Goal: Task Accomplishment & Management: Manage account settings

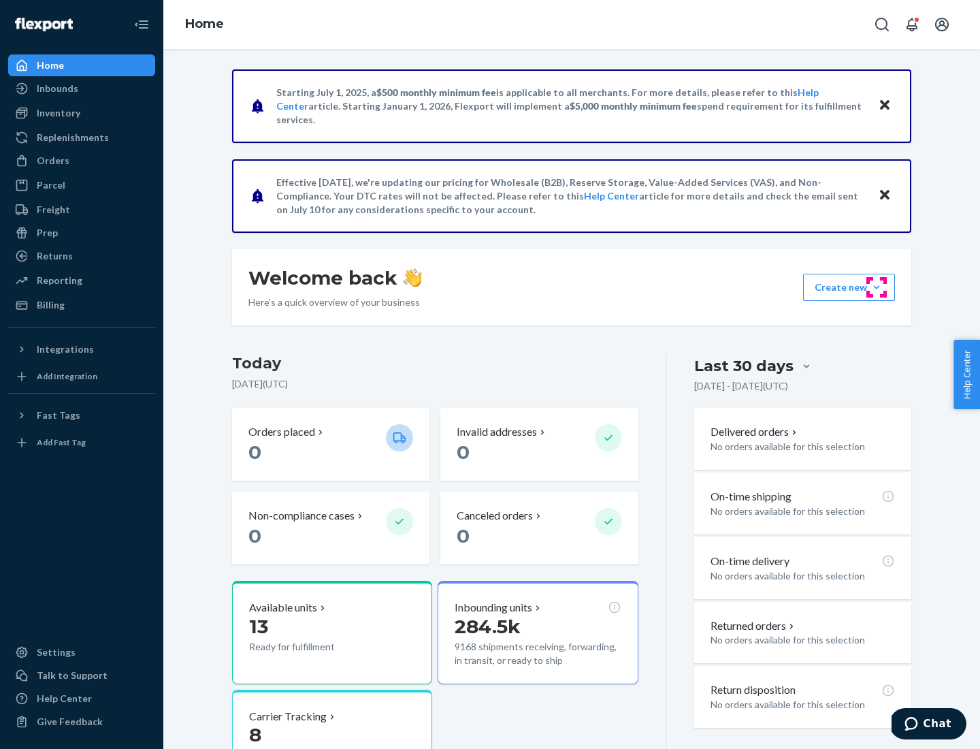
click at [877, 287] on button "Create new Create new inbound Create new order Create new product" at bounding box center [849, 287] width 92 height 27
click at [46, 233] on div "Prep" at bounding box center [47, 233] width 21 height 14
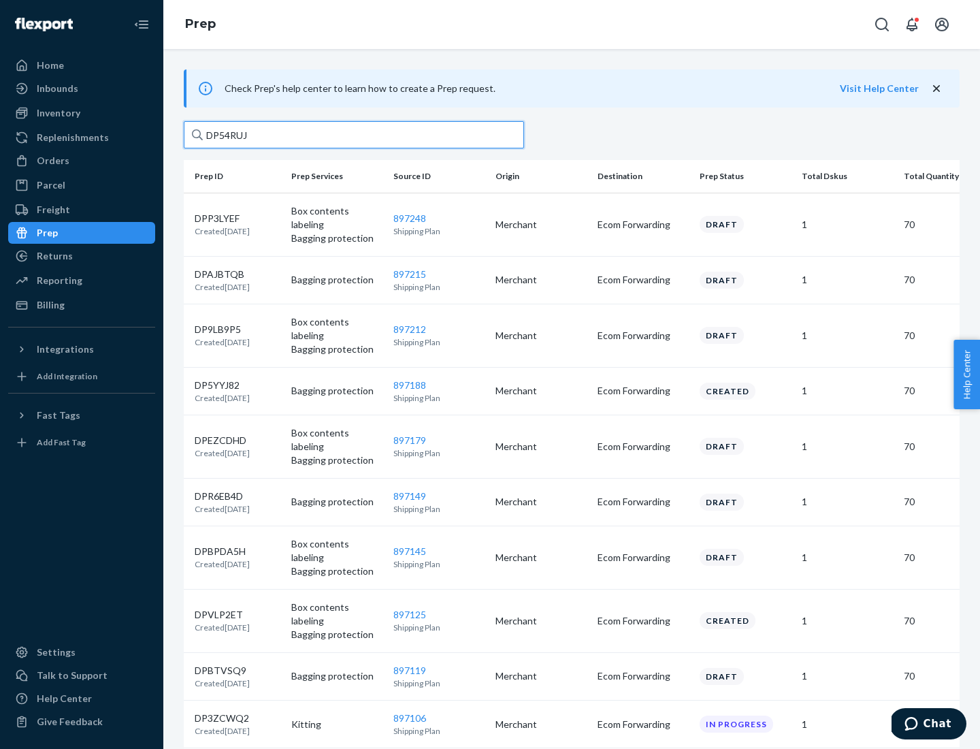
type input "DP54RUJL"
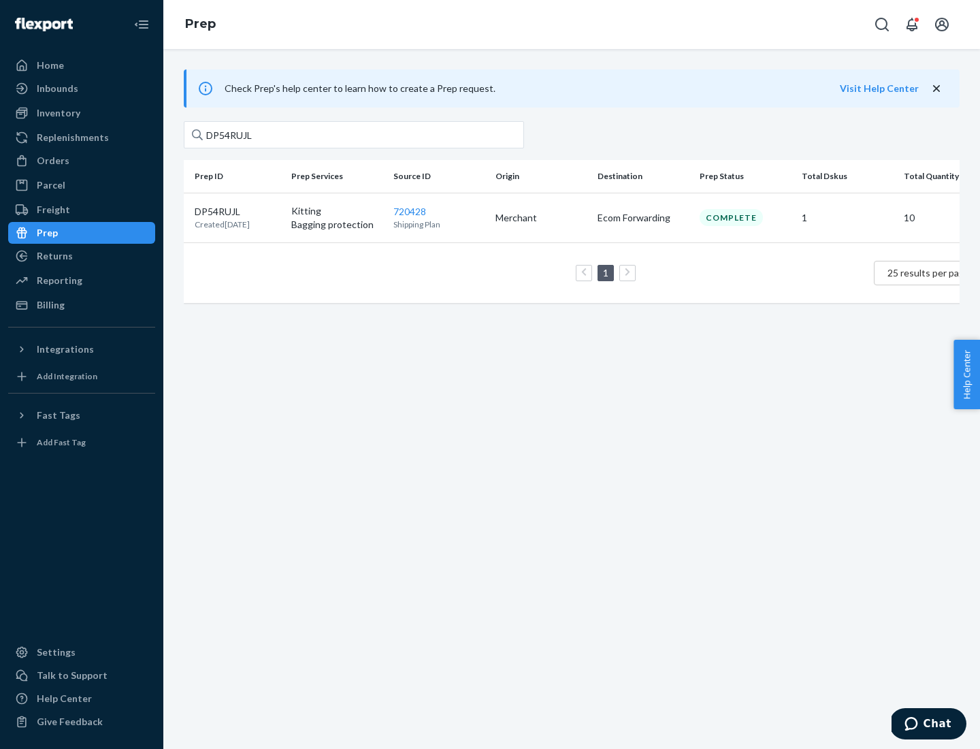
click at [238, 210] on p "DP54RUJL" at bounding box center [222, 212] width 55 height 14
